Goal: Check status: Check status

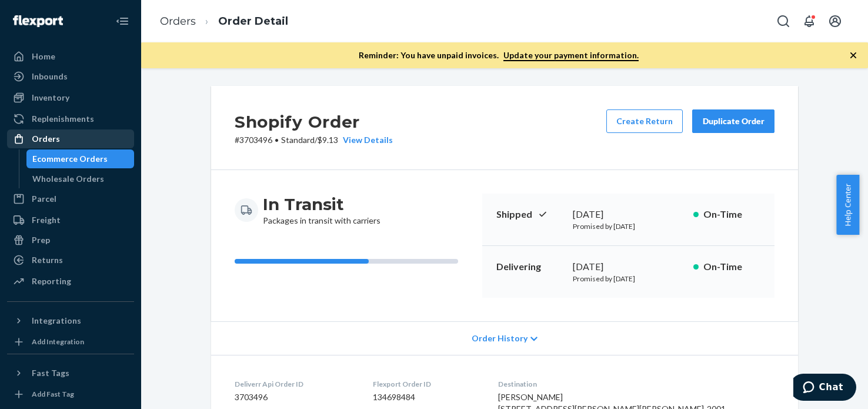
scroll to position [89, 0]
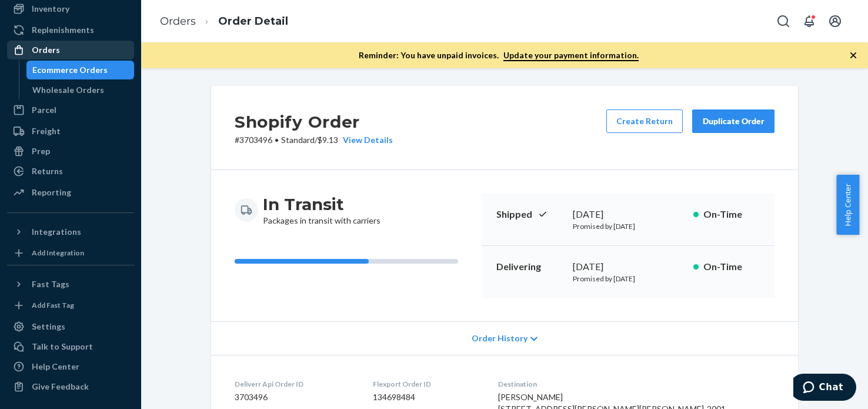
click at [73, 44] on div "Orders" at bounding box center [70, 50] width 125 height 16
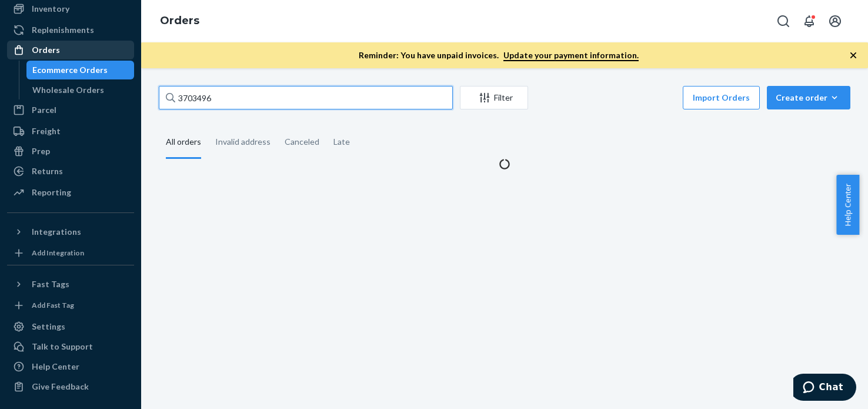
click at [280, 86] on input "3703496" at bounding box center [306, 98] width 294 height 24
paste input "696748"
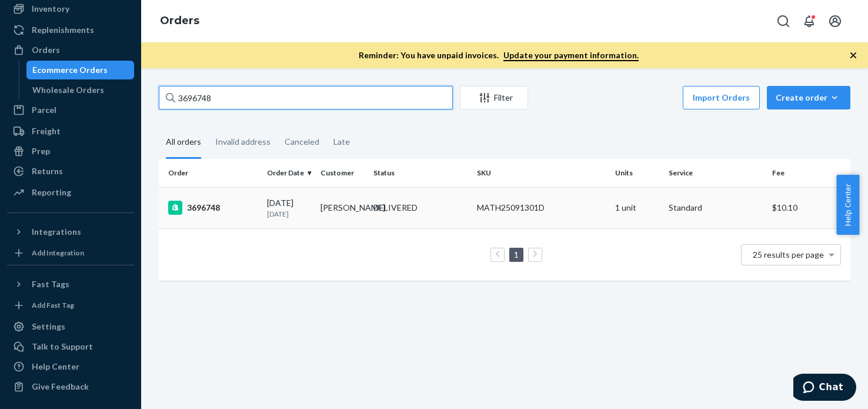
type input "3696748"
click at [205, 211] on div "3696748" at bounding box center [212, 207] width 89 height 14
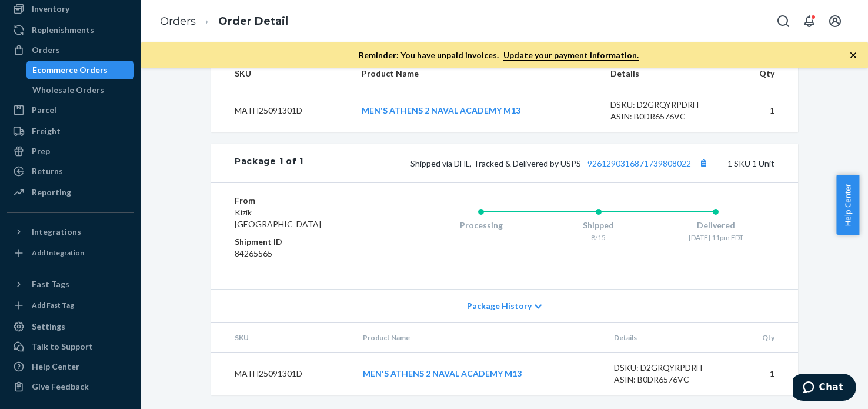
scroll to position [462, 0]
click at [654, 167] on link "9261290316871739808022" at bounding box center [638, 163] width 103 height 10
drag, startPoint x: 60, startPoint y: 106, endPoint x: 58, endPoint y: 55, distance: 50.6
click at [59, 106] on div "Parcel" at bounding box center [70, 110] width 125 height 16
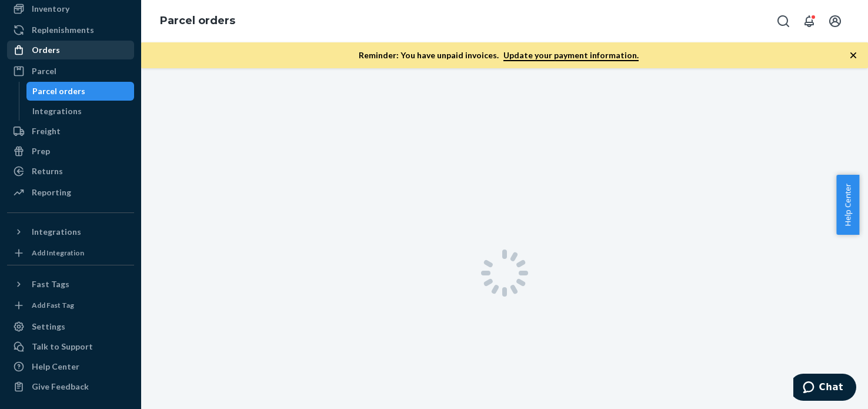
scroll to position [88, 0]
click at [58, 53] on div "Orders" at bounding box center [70, 50] width 125 height 16
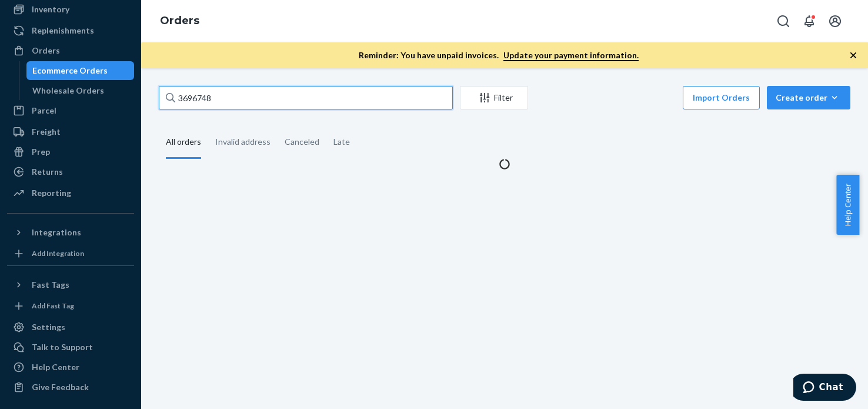
click at [314, 99] on input "3696748" at bounding box center [306, 98] width 294 height 24
paste input "708637"
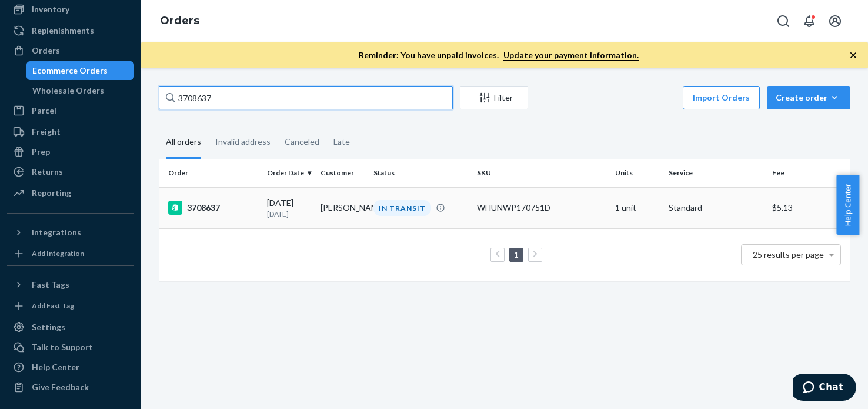
type input "3708637"
click at [203, 203] on div "3708637" at bounding box center [212, 207] width 89 height 14
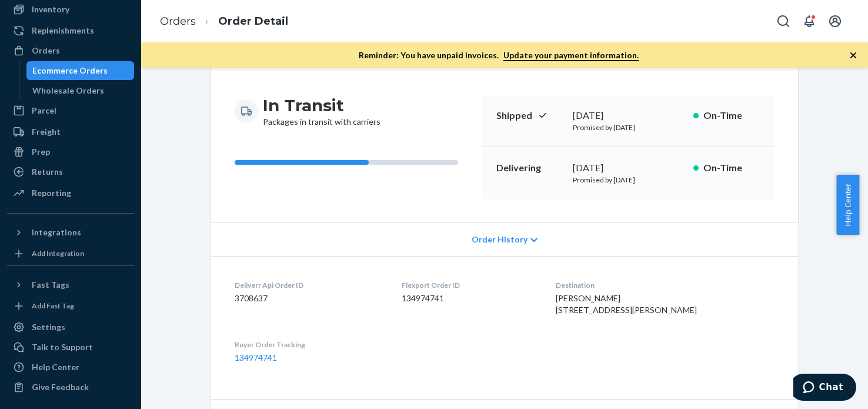
scroll to position [120, 0]
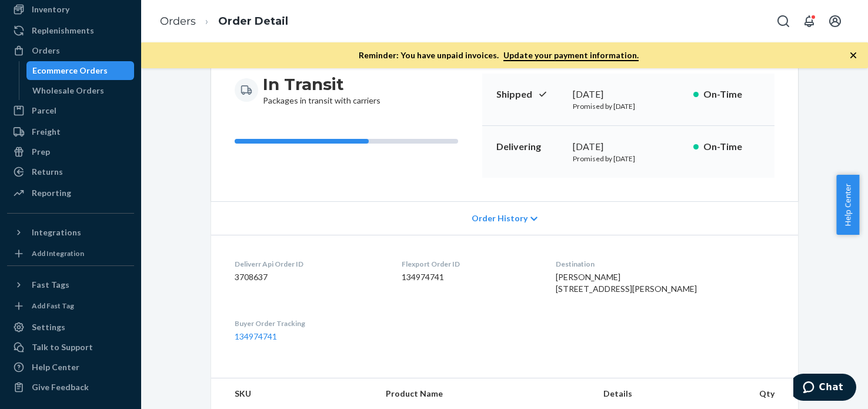
drag, startPoint x: 587, startPoint y: 302, endPoint x: 650, endPoint y: 301, distance: 62.9
click at [650, 293] on span "[PERSON_NAME] [STREET_ADDRESS][PERSON_NAME]" at bounding box center [625, 283] width 141 height 22
copy span "[PERSON_NAME], AL 35244"
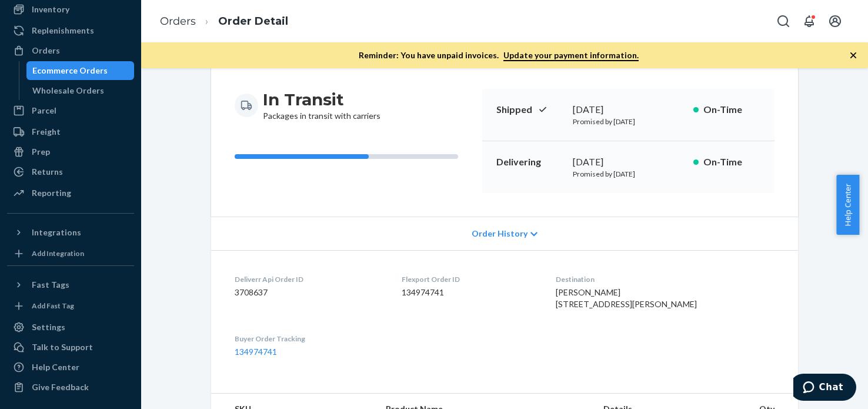
scroll to position [103, 0]
click at [697, 249] on div "Order History" at bounding box center [504, 234] width 587 height 34
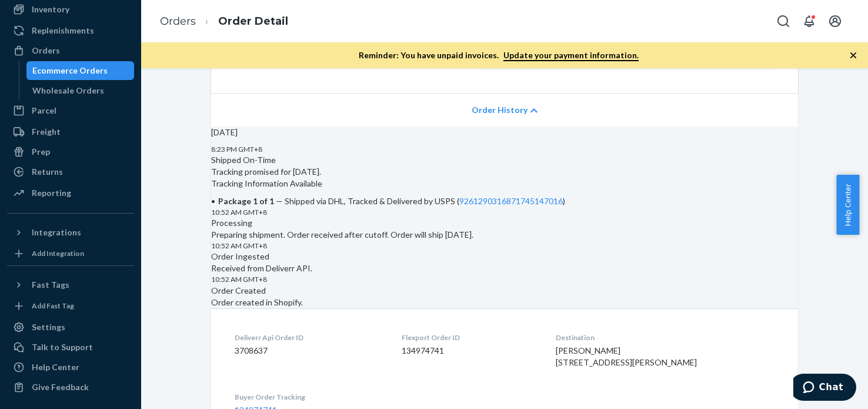
click at [513, 108] on span "Order History" at bounding box center [499, 110] width 56 height 12
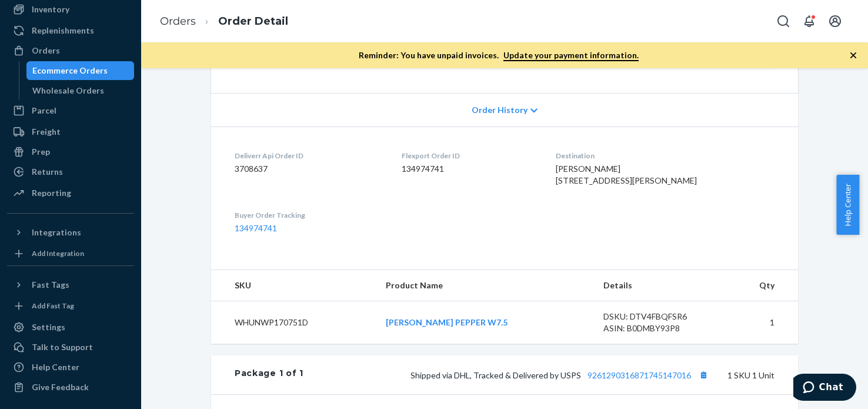
scroll to position [185, 0]
